Goal: Find specific page/section: Find specific page/section

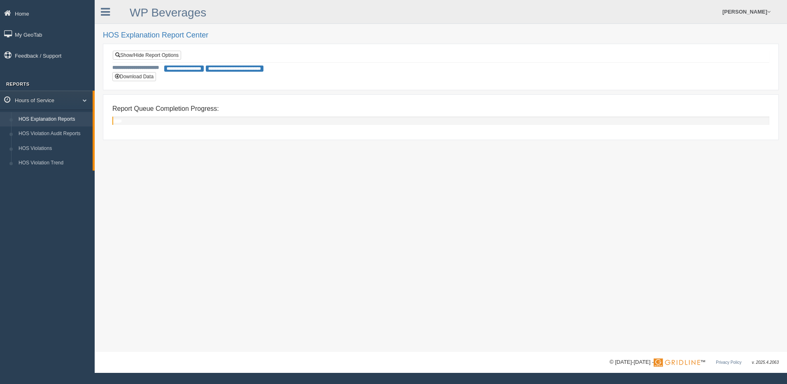
click at [64, 117] on link "HOS Explanation Reports" at bounding box center [54, 119] width 78 height 15
click at [45, 115] on link "HOS Explanation Reports" at bounding box center [54, 119] width 78 height 15
click at [51, 117] on link "HOS Explanation Reports" at bounding box center [54, 119] width 78 height 15
